Goal: Information Seeking & Learning: Learn about a topic

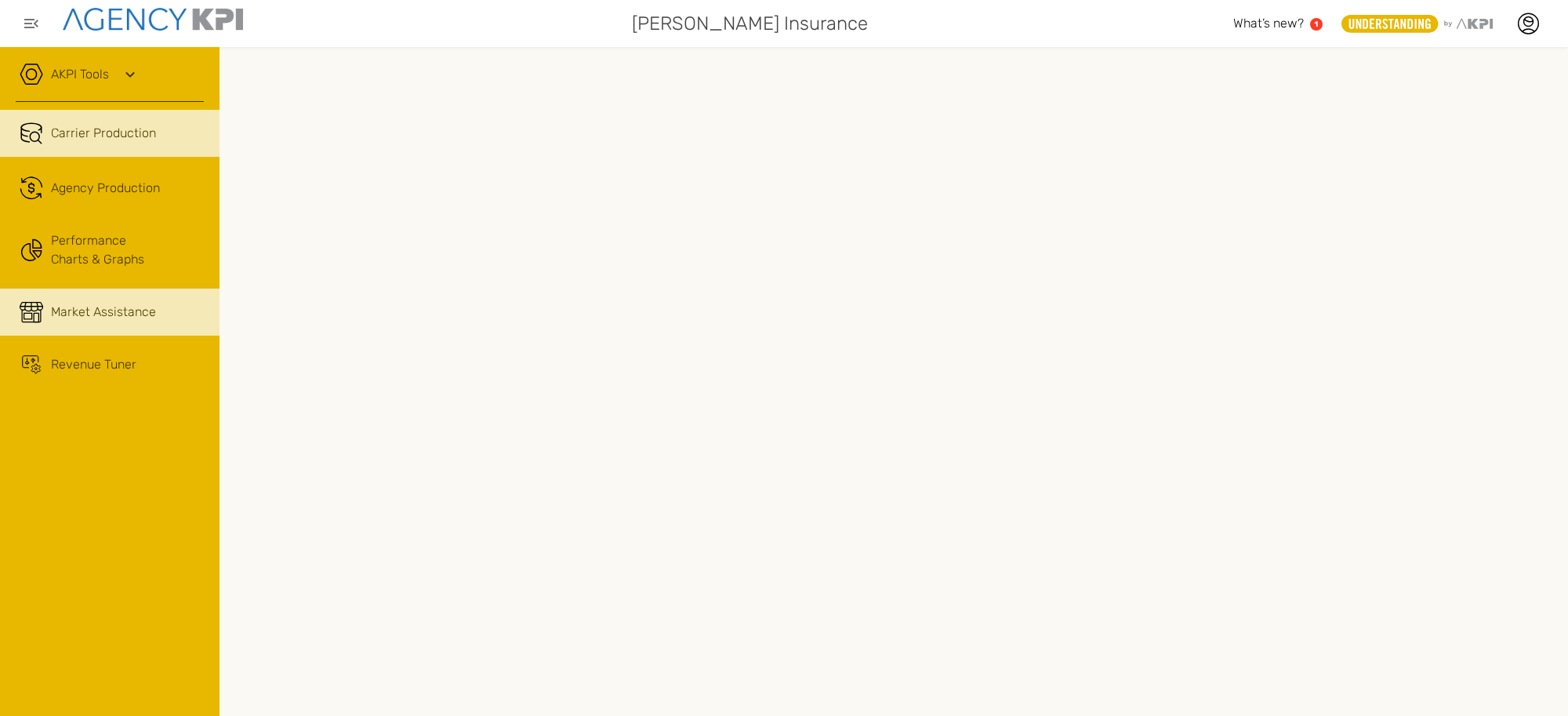
click at [125, 310] on span "Market Assistance" at bounding box center [103, 311] width 105 height 19
